Goal: Task Accomplishment & Management: Use online tool/utility

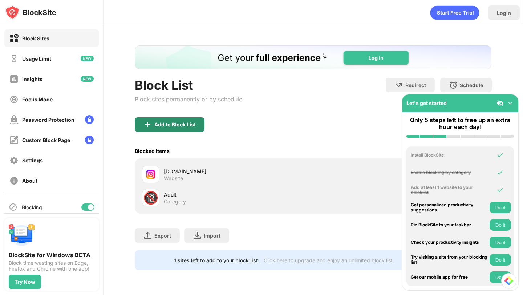
click at [177, 123] on div "Add to Block List" at bounding box center [174, 125] width 41 height 6
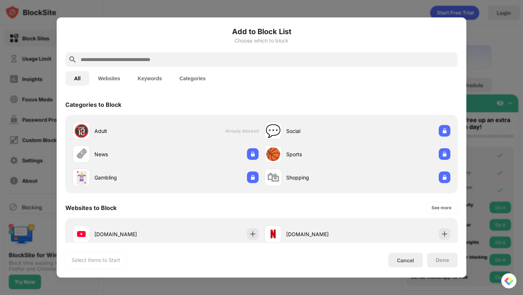
click at [198, 58] on input "text" at bounding box center [267, 59] width 375 height 9
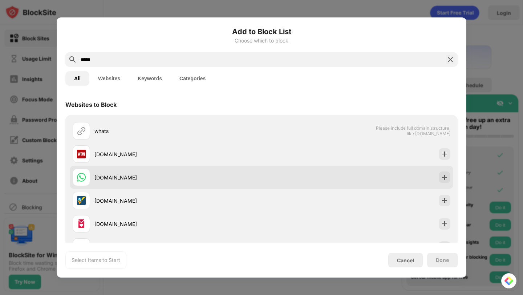
type input "*****"
click at [136, 174] on div "[DOMAIN_NAME]" at bounding box center [177, 178] width 167 height 8
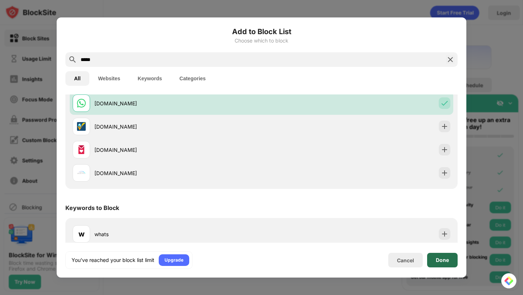
click at [440, 259] on div "Done" at bounding box center [442, 260] width 13 height 6
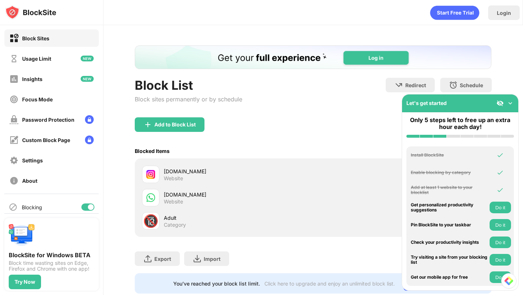
scroll to position [19, 0]
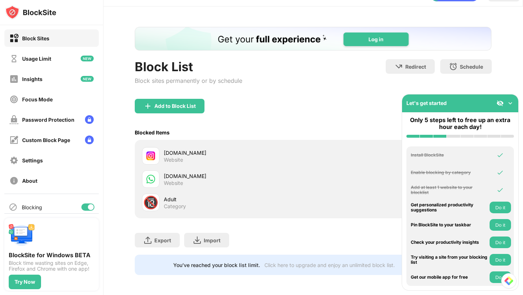
click at [199, 179] on div "[DOMAIN_NAME] Website" at bounding box center [238, 179] width 149 height 14
click at [510, 104] on img at bounding box center [510, 102] width 7 height 7
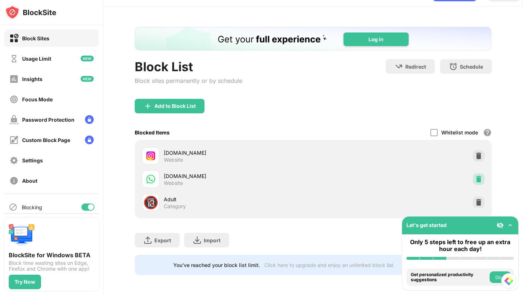
click at [476, 182] on img at bounding box center [478, 178] width 7 height 7
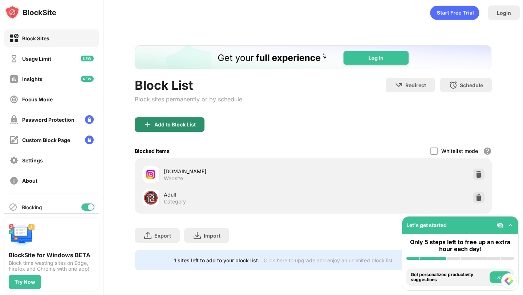
click at [194, 124] on div "Add to Block List" at bounding box center [174, 125] width 41 height 6
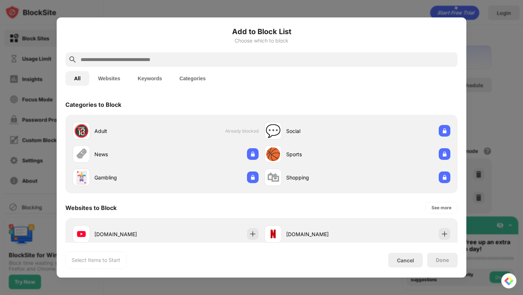
click at [155, 62] on input "text" at bounding box center [267, 59] width 375 height 9
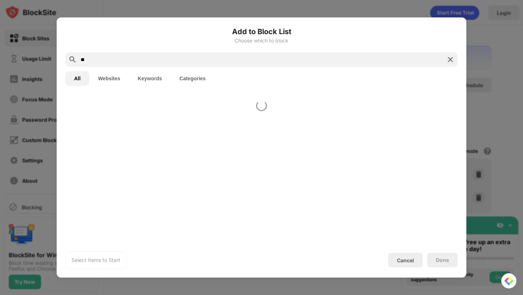
type input "*"
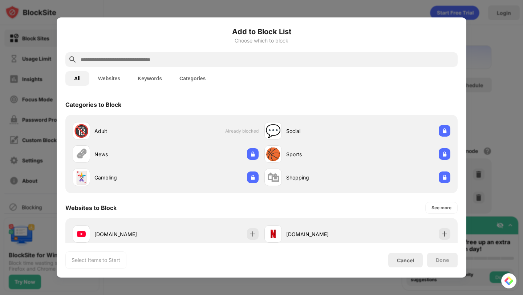
paste input "**********"
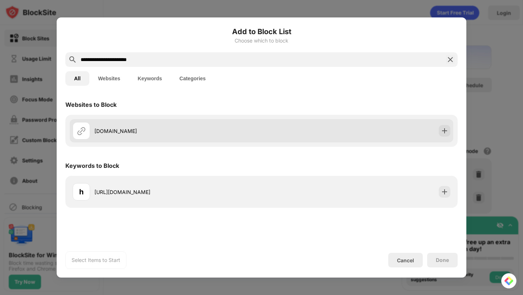
type input "**********"
click at [163, 127] on div "[DOMAIN_NAME]" at bounding box center [177, 131] width 167 height 8
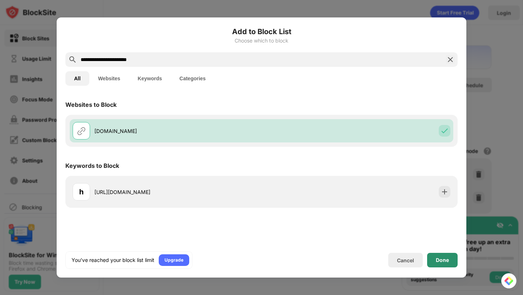
click at [442, 261] on div "Done" at bounding box center [442, 260] width 13 height 6
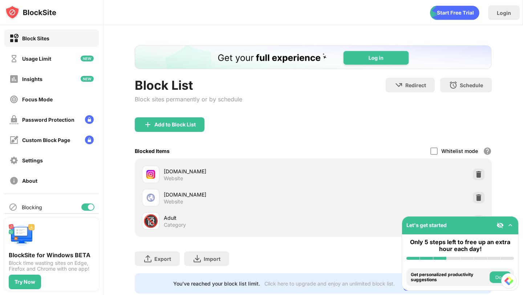
scroll to position [19, 0]
